Goal: Information Seeking & Learning: Find specific fact

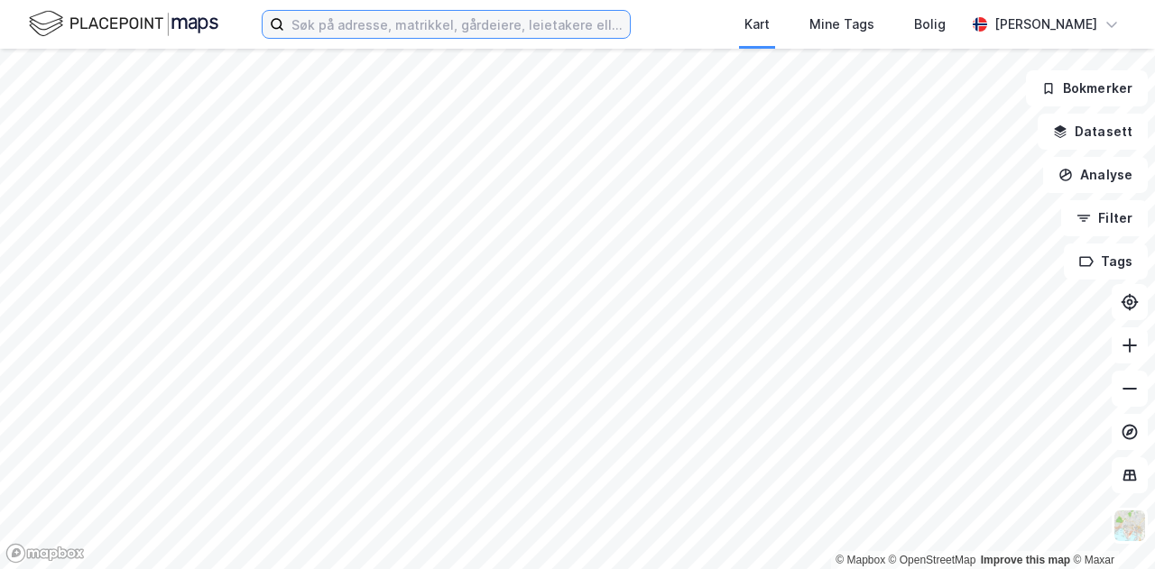
click at [354, 30] on input at bounding box center [457, 24] width 346 height 27
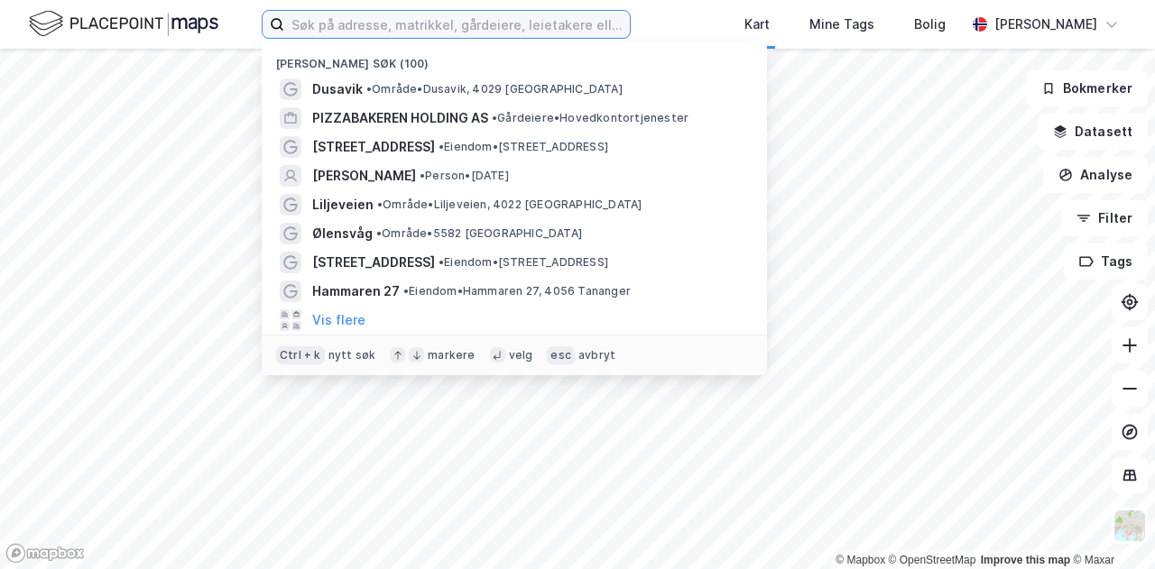
click at [354, 29] on input at bounding box center [457, 24] width 346 height 27
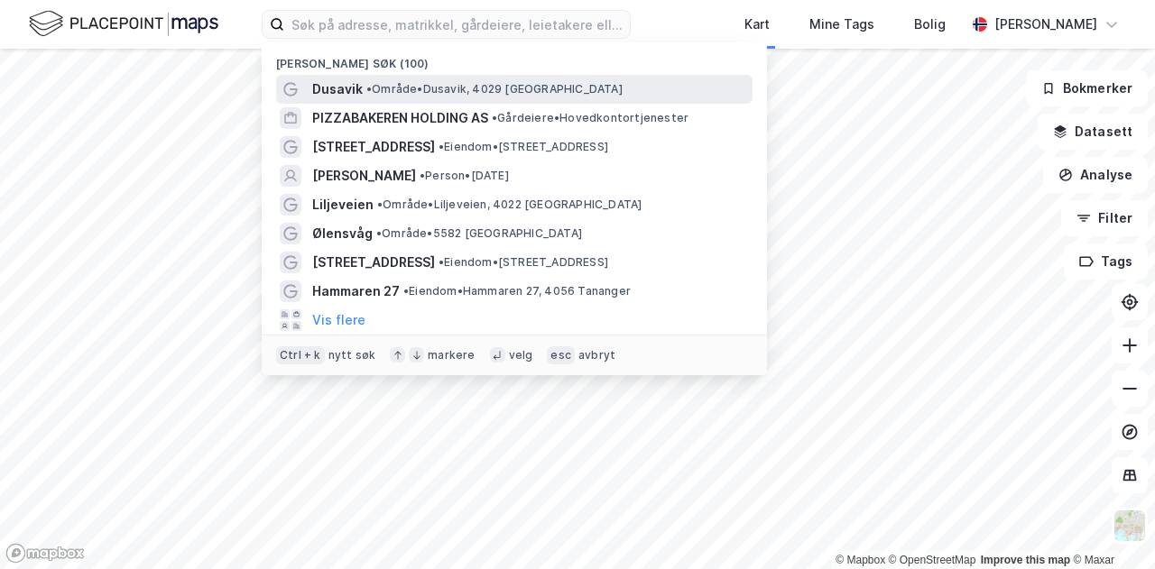
click at [347, 84] on span "Dusavik" at bounding box center [337, 89] width 51 height 22
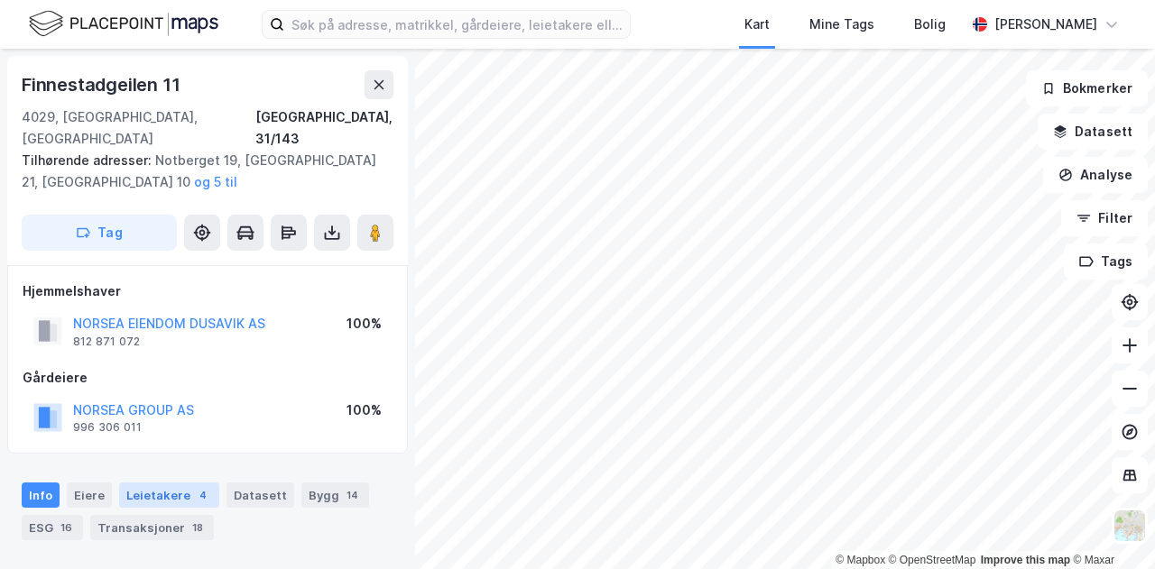
click at [144, 483] on div "Leietakere 4" at bounding box center [169, 495] width 100 height 25
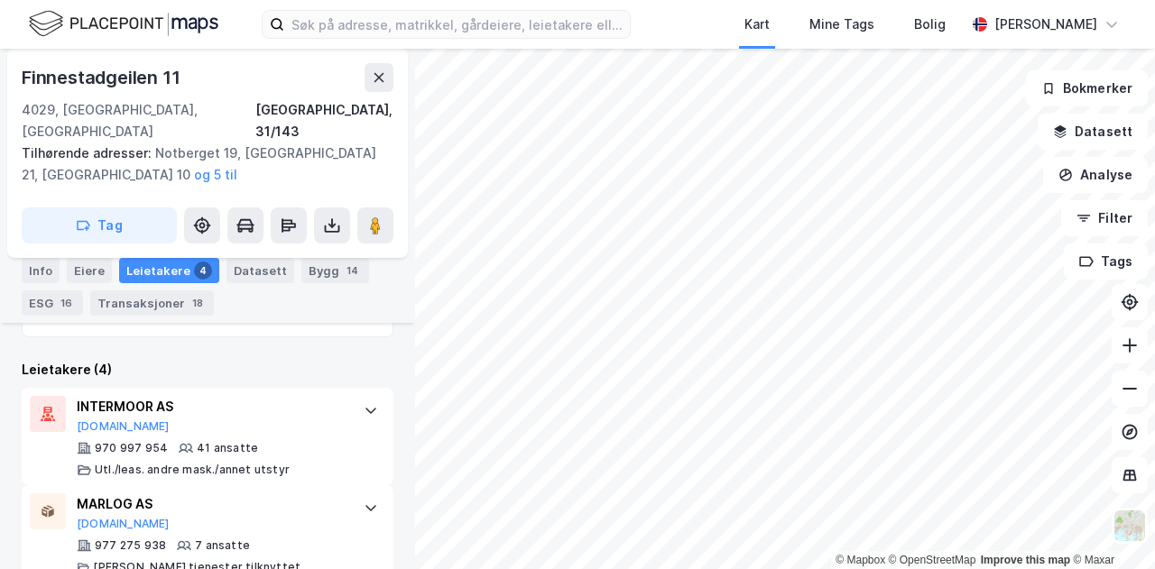
scroll to position [476, 0]
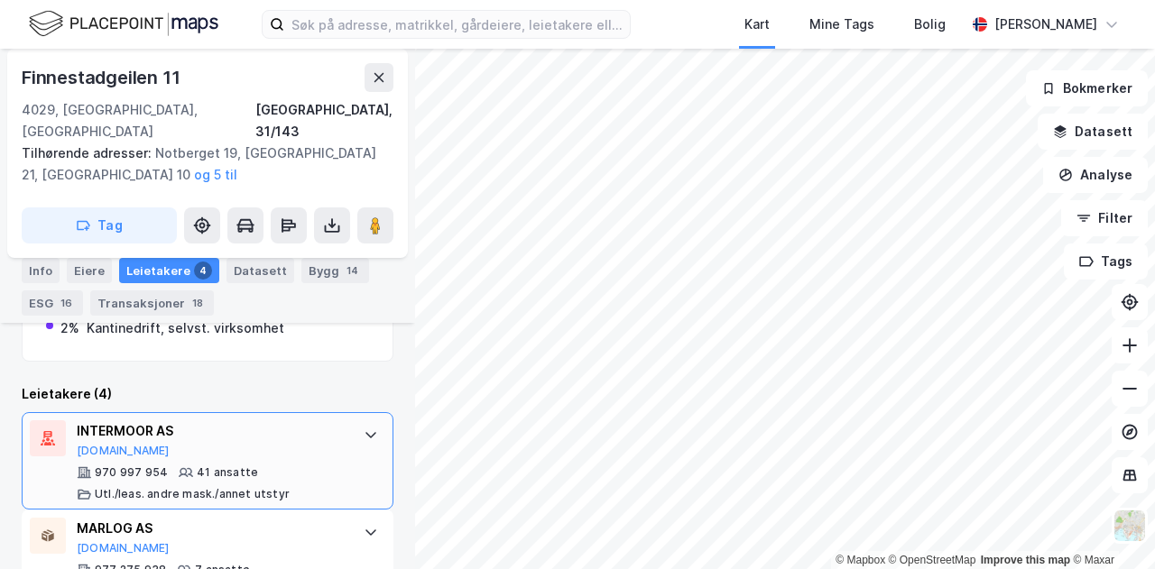
click at [152, 420] on div "INTERMOOR AS" at bounding box center [211, 431] width 269 height 22
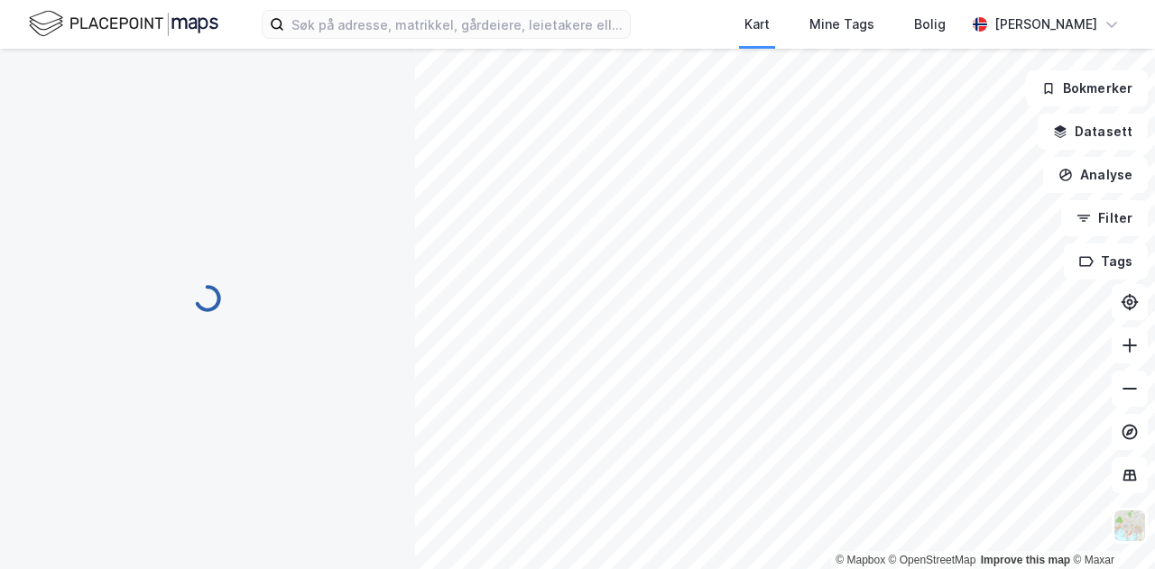
scroll to position [231, 0]
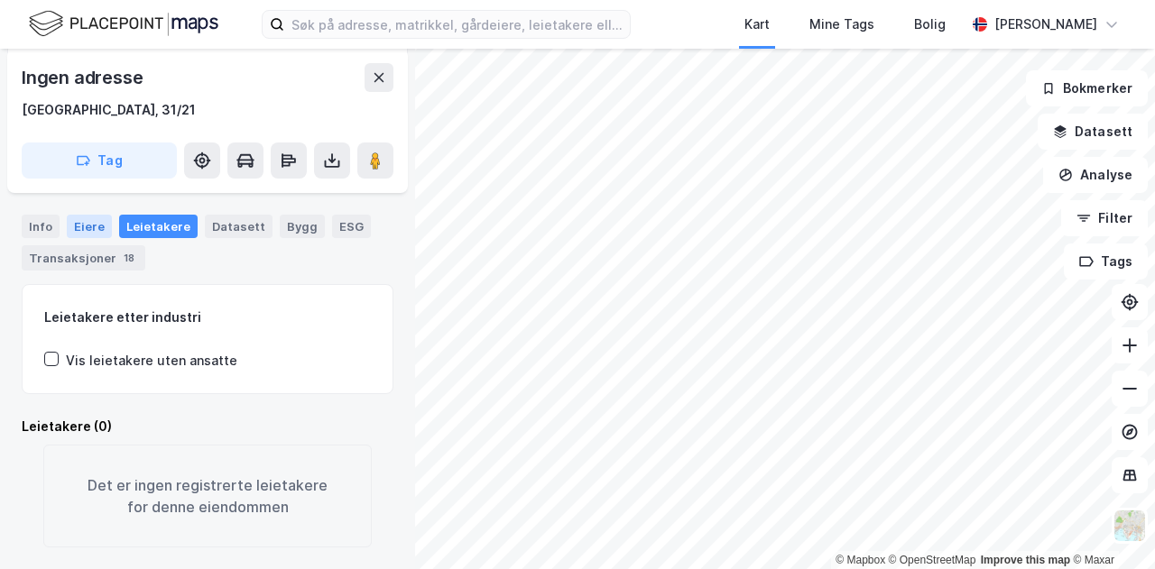
click at [90, 221] on div "Eiere" at bounding box center [89, 226] width 45 height 23
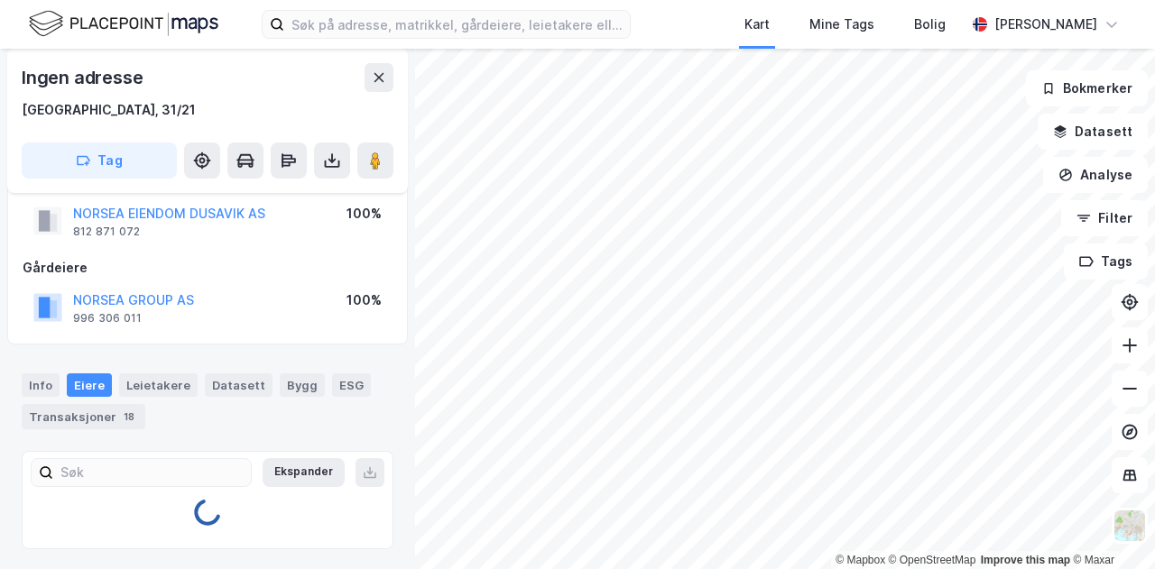
scroll to position [130, 0]
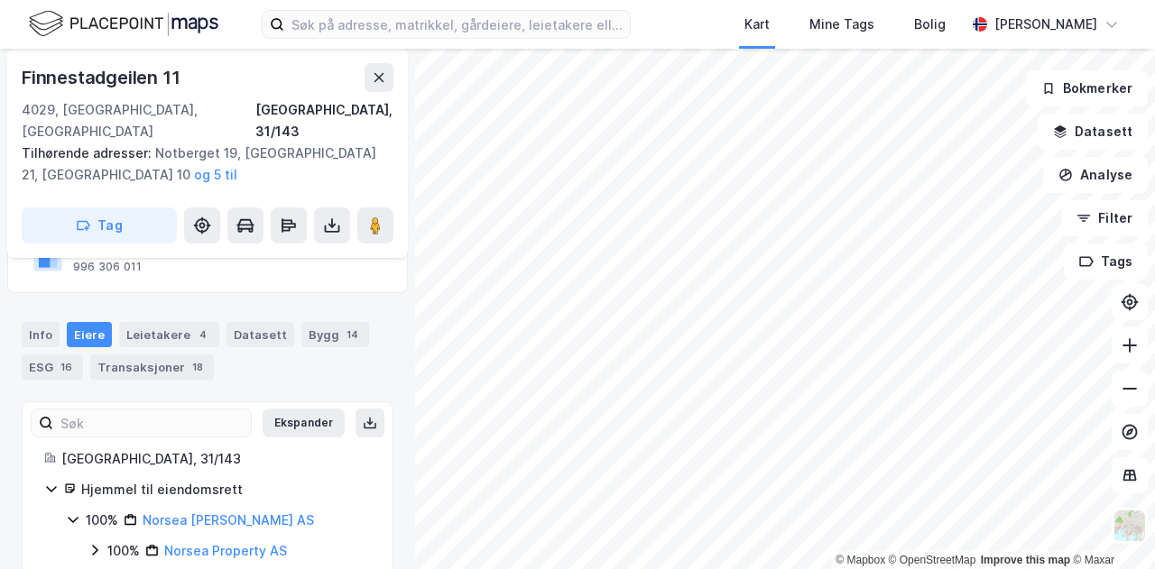
scroll to position [175, 0]
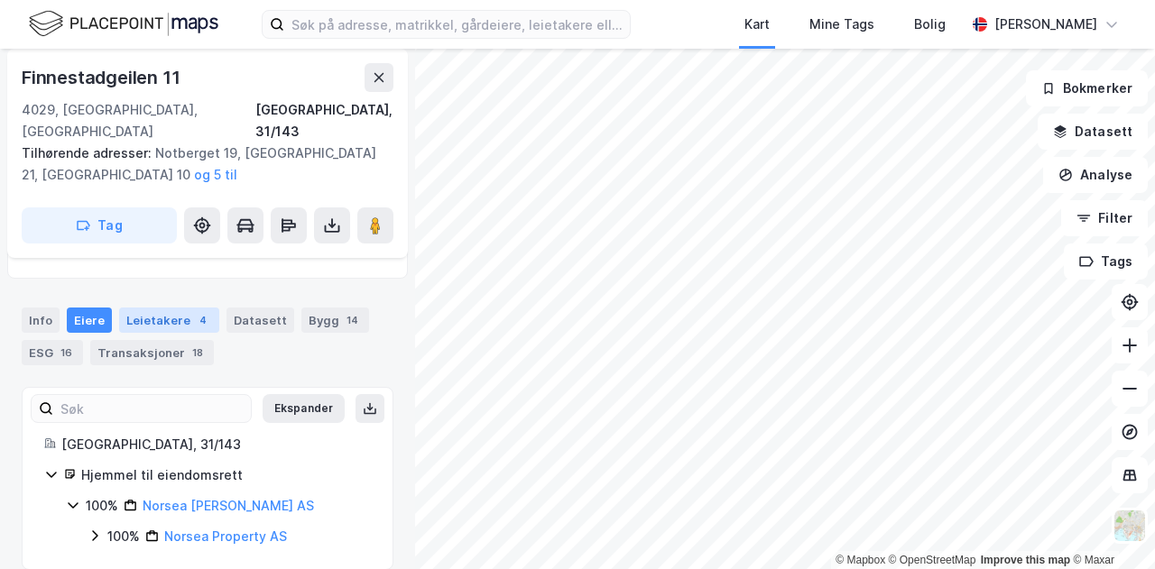
click at [162, 308] on div "Leietakere 4" at bounding box center [169, 320] width 100 height 25
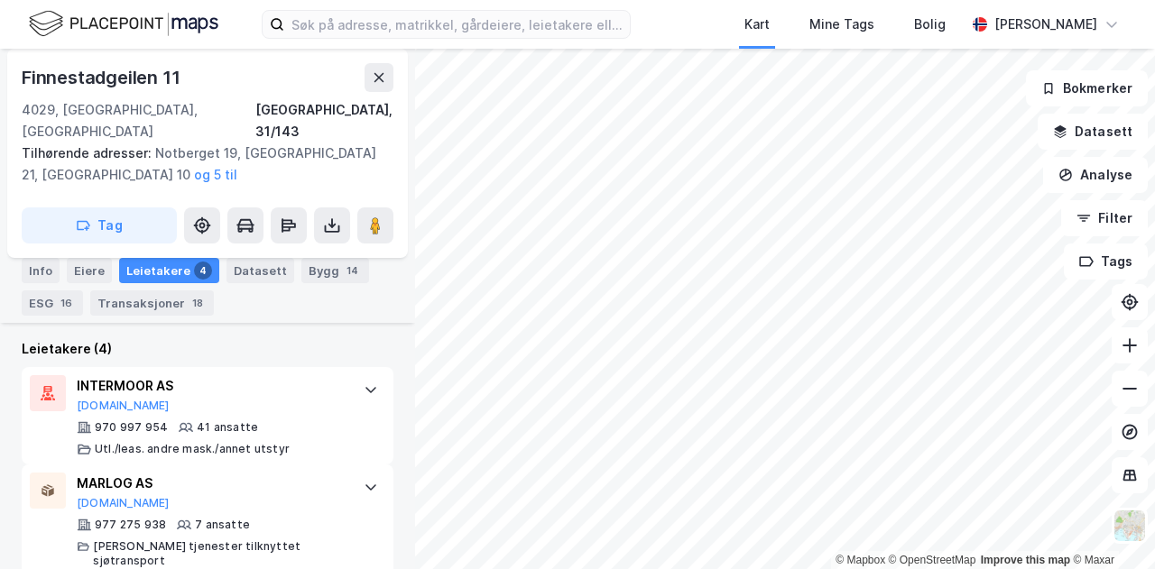
scroll to position [411, 0]
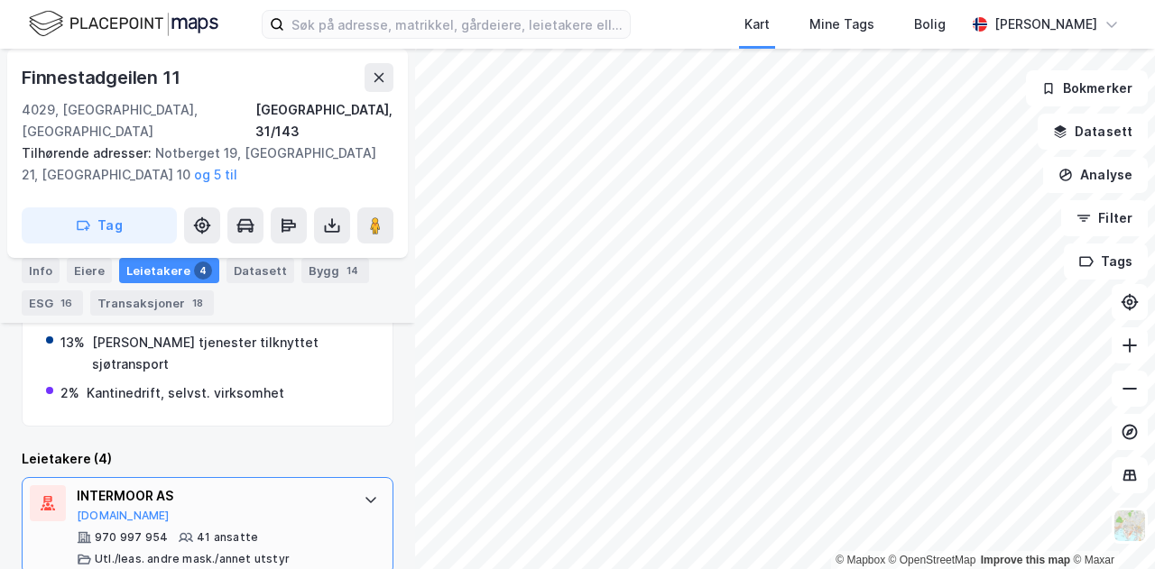
click at [125, 485] on div "INTERMOOR AS" at bounding box center [211, 496] width 269 height 22
click at [94, 509] on button "[DOMAIN_NAME]" at bounding box center [123, 516] width 93 height 14
